Goal: Transaction & Acquisition: Subscribe to service/newsletter

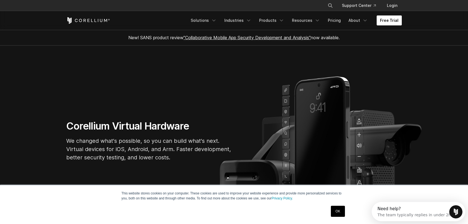
click at [396, 22] on link "Free Trial" at bounding box center [389, 20] width 25 height 10
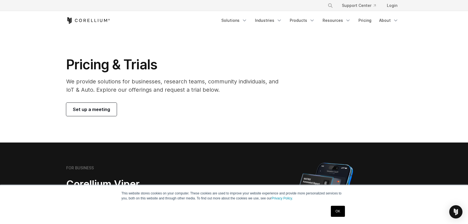
click at [339, 209] on link "OK" at bounding box center [338, 211] width 14 height 11
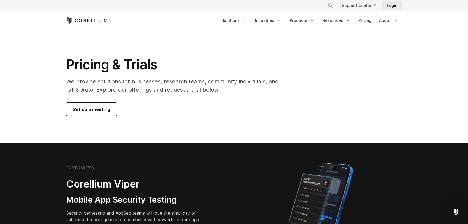
click at [389, 4] on link "Login" at bounding box center [391, 6] width 19 height 10
